Goal: Information Seeking & Learning: Learn about a topic

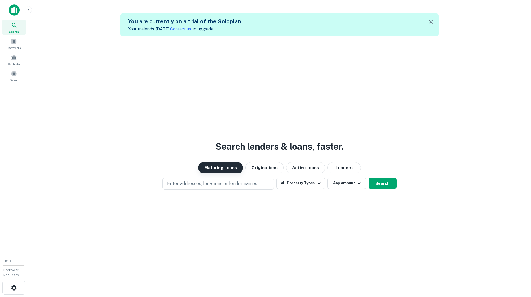
click at [219, 170] on button "Maturing Loans" at bounding box center [220, 167] width 45 height 11
click at [235, 183] on p "Enter addresses, locations or lender names" at bounding box center [212, 183] width 90 height 7
type input "**********"
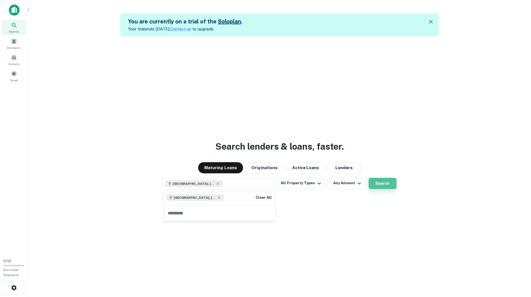
click at [389, 184] on button "Search" at bounding box center [383, 183] width 28 height 11
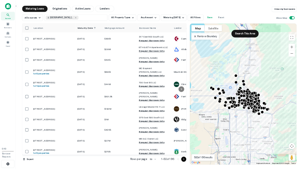
scroll to position [112, 0]
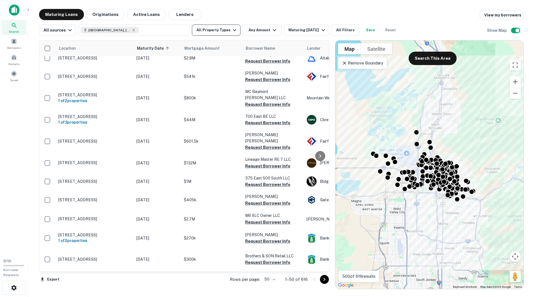
click at [233, 30] on icon "button" at bounding box center [234, 30] width 7 height 7
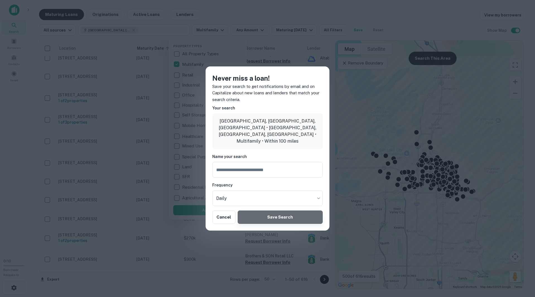
click at [267, 213] on button "Save Search" at bounding box center [280, 216] width 85 height 13
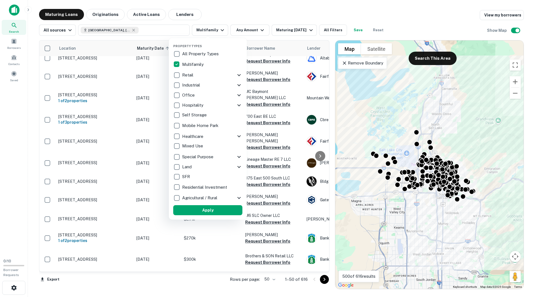
click at [481, 104] on div at bounding box center [267, 148] width 535 height 297
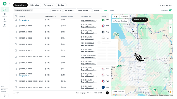
scroll to position [95, 0]
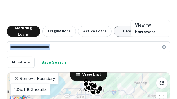
drag, startPoint x: 121, startPoint y: 66, endPoint x: 118, endPoint y: 27, distance: 39.5
click at [118, 27] on div "**********" at bounding box center [89, 61] width 164 height 82
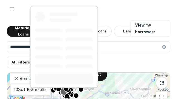
click at [63, 90] on div at bounding box center [64, 49] width 69 height 86
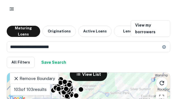
click at [120, 60] on div "All Filters Save Search" at bounding box center [89, 62] width 164 height 11
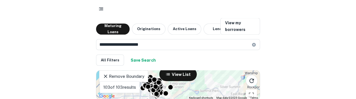
scroll to position [3, 0]
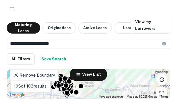
click at [76, 92] on div "Search This Area" at bounding box center [89, 81] width 52 height 25
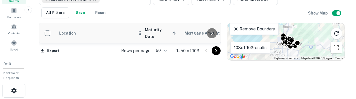
scroll to position [32, 0]
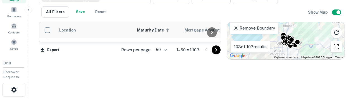
click at [335, 44] on button "Toggle fullscreen view" at bounding box center [335, 46] width 11 height 11
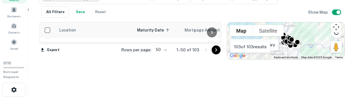
scroll to position [19, 0]
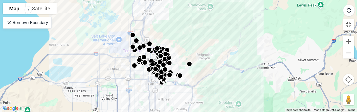
drag, startPoint x: 60, startPoint y: 65, endPoint x: 201, endPoint y: 67, distance: 140.9
click at [201, 67] on div "To activate drag with keyboard, press Alt + Enter. Once in keyboard drag state,…" at bounding box center [178, 56] width 357 height 112
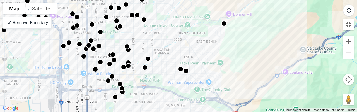
drag, startPoint x: 58, startPoint y: 76, endPoint x: 163, endPoint y: 83, distance: 104.6
click at [163, 83] on div "To activate drag with keyboard, press Alt + Enter. Once in keyboard drag state,…" at bounding box center [178, 56] width 357 height 112
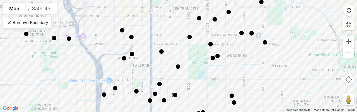
drag, startPoint x: 102, startPoint y: 31, endPoint x: 122, endPoint y: 111, distance: 82.6
click at [122, 111] on div "To activate drag with keyboard, press Alt + Enter. Once in keyboard drag state,…" at bounding box center [178, 56] width 357 height 112
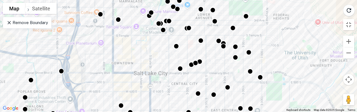
drag, startPoint x: 95, startPoint y: 35, endPoint x: 94, endPoint y: 111, distance: 75.3
click at [94, 111] on div "To activate drag with keyboard, press Alt + Enter. Once in keyboard drag state,…" at bounding box center [178, 56] width 357 height 112
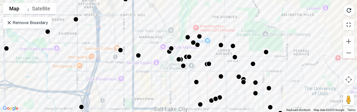
drag, startPoint x: 111, startPoint y: 50, endPoint x: 129, endPoint y: 79, distance: 35.0
click at [131, 83] on div "To activate drag with keyboard, press Alt + Enter. Once in keyboard drag state,…" at bounding box center [178, 56] width 357 height 112
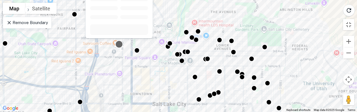
click at [118, 44] on div at bounding box center [119, 44] width 8 height 8
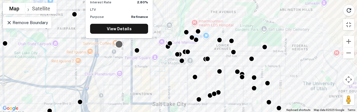
click at [118, 44] on div at bounding box center [119, 44] width 8 height 8
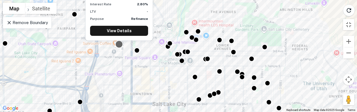
click at [118, 45] on div at bounding box center [119, 44] width 8 height 8
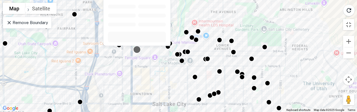
click at [138, 50] on div at bounding box center [137, 49] width 8 height 8
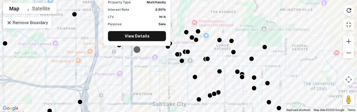
click at [138, 49] on div at bounding box center [137, 49] width 8 height 8
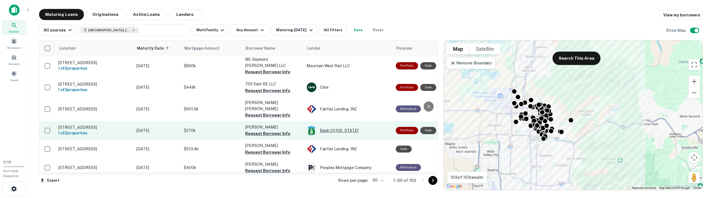
scroll to position [21, 0]
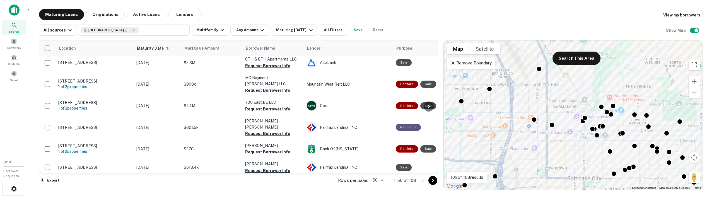
drag, startPoint x: 535, startPoint y: 118, endPoint x: 581, endPoint y: 49, distance: 83.7
click at [531, 44] on div "To activate drag with keyboard, press Alt + Enter. Once in keyboard drag state,…" at bounding box center [573, 115] width 259 height 150
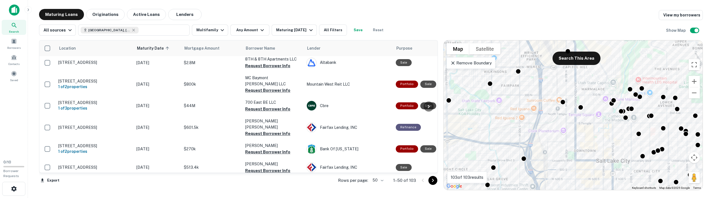
drag, startPoint x: 567, startPoint y: 101, endPoint x: 592, endPoint y: 93, distance: 26.4
click at [531, 93] on div "To activate drag with keyboard, press Alt + Enter. Once in keyboard drag state,…" at bounding box center [573, 115] width 259 height 150
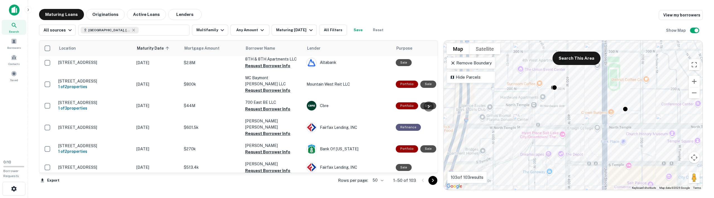
drag, startPoint x: 549, startPoint y: 89, endPoint x: 539, endPoint y: 50, distance: 40.2
click at [531, 50] on div "To activate drag with keyboard, press Alt + Enter. Once in keyboard drag state,…" at bounding box center [573, 115] width 259 height 150
click at [531, 87] on body "Search Borrowers Contacts Saved 0 / 10 Borrower Requests Maturing Loans Origina…" at bounding box center [357, 99] width 714 height 198
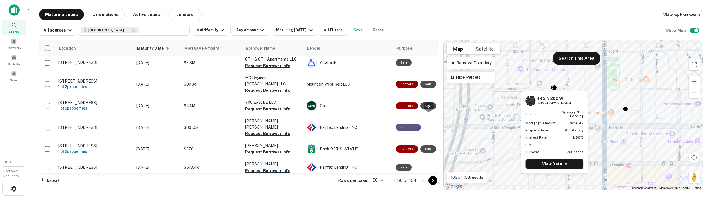
click at [531, 88] on div "[STREET_ADDRESS] Lender synergy one lending Mortgage Amount $322.4k Property Ty…" at bounding box center [554, 130] width 69 height 87
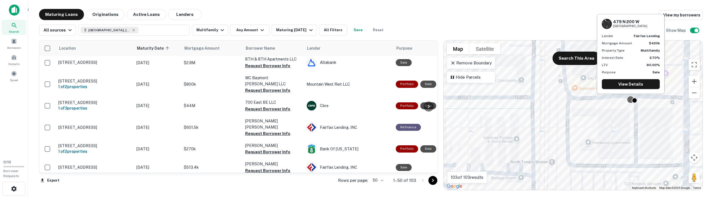
click at [531, 98] on div at bounding box center [631, 100] width 8 height 8
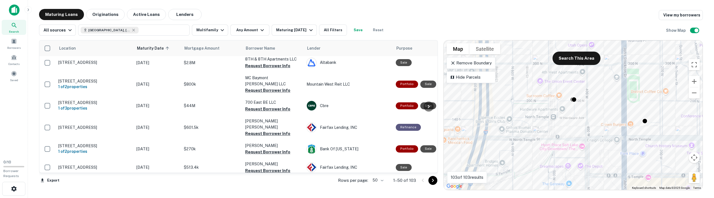
drag, startPoint x: 647, startPoint y: 93, endPoint x: 592, endPoint y: 92, distance: 55.2
click at [531, 92] on div "To activate drag with keyboard, press Alt + Enter. Once in keyboard drag state,…" at bounding box center [573, 115] width 259 height 150
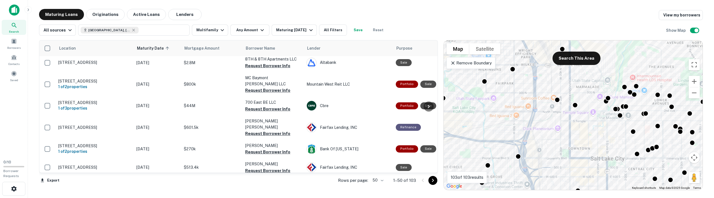
drag, startPoint x: 653, startPoint y: 120, endPoint x: 599, endPoint y: 113, distance: 54.5
click at [531, 113] on div "To activate drag with keyboard, press Alt + Enter. Once in keyboard drag state,…" at bounding box center [573, 115] width 259 height 150
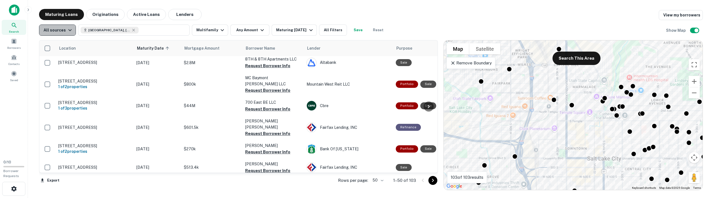
click at [69, 30] on icon "button" at bounding box center [69, 30] width 3 height 2
click at [267, 3] on div at bounding box center [357, 99] width 714 height 198
click at [259, 29] on icon "button" at bounding box center [262, 30] width 7 height 7
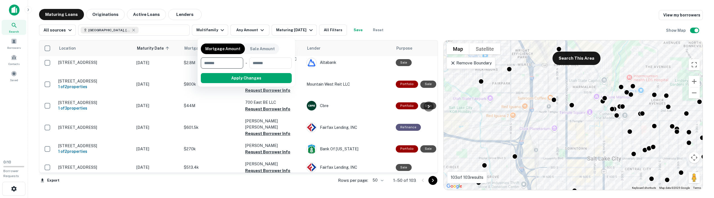
click at [246, 28] on div at bounding box center [357, 99] width 714 height 198
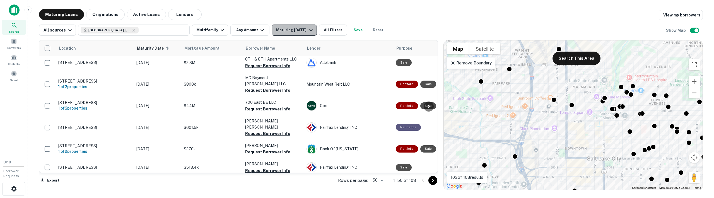
click at [308, 29] on icon "button" at bounding box center [311, 30] width 7 height 7
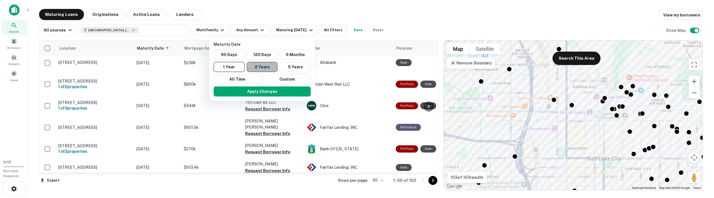
click at [260, 65] on button "2 Years" at bounding box center [262, 67] width 31 height 10
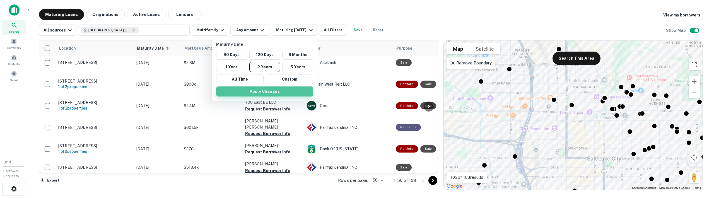
click at [258, 93] on button "Apply Changes" at bounding box center [264, 91] width 97 height 10
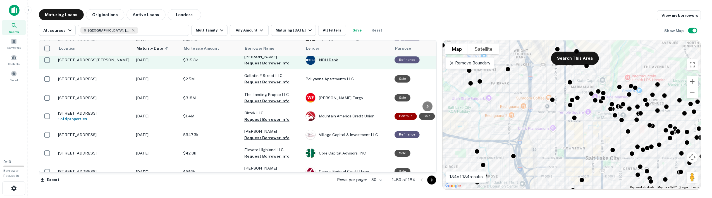
scroll to position [412, 0]
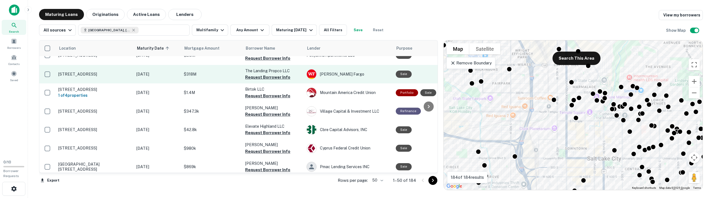
click at [216, 71] on p "$318M" at bounding box center [212, 74] width 56 height 6
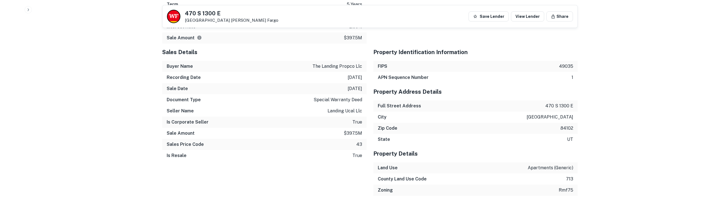
scroll to position [558, 0]
